Goal: Use online tool/utility: Utilize a website feature to perform a specific function

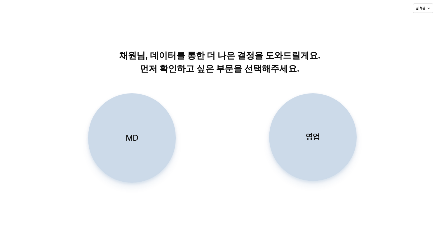
click at [347, 132] on div "영업" at bounding box center [313, 136] width 82 height 87
click at [129, 142] on p "MD" at bounding box center [132, 137] width 13 height 11
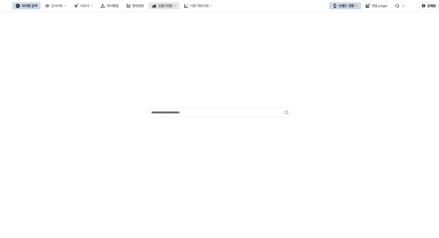
click at [173, 7] on div "입출고현황" at bounding box center [165, 6] width 15 height 4
click at [209, 5] on div "시즌기획/리뷰" at bounding box center [199, 6] width 19 height 4
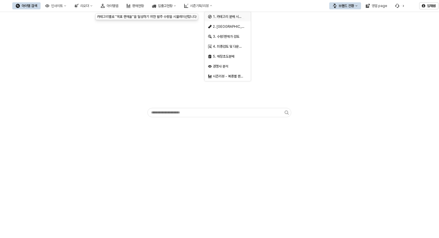
click at [238, 18] on span "1. 카테고리 분배 시뮬레이션" at bounding box center [232, 17] width 38 height 4
